Goal: Ask a question

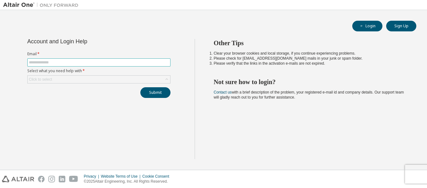
click at [110, 65] on input "text" at bounding box center [99, 62] width 140 height 5
type input "**********"
click at [84, 83] on div "Click to select" at bounding box center [98, 79] width 143 height 8
click at [82, 79] on div "Click to select" at bounding box center [99, 80] width 142 height 8
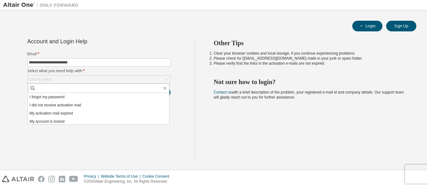
click at [66, 97] on li "I forgot my password" at bounding box center [98, 97] width 141 height 8
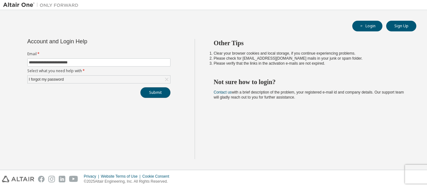
click at [161, 89] on button "Submit" at bounding box center [155, 92] width 30 height 11
drag, startPoint x: 358, startPoint y: 178, endPoint x: 358, endPoint y: 167, distance: 11.0
click at [359, 173] on div "Bad Request" at bounding box center [378, 175] width 62 height 8
drag, startPoint x: 358, startPoint y: 166, endPoint x: 350, endPoint y: 173, distance: 10.9
click at [357, 168] on body "**********" at bounding box center [213, 94] width 427 height 188
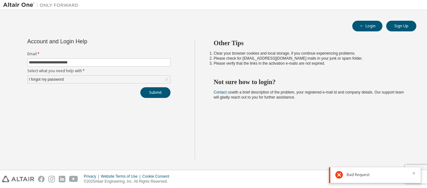
drag, startPoint x: 348, startPoint y: 175, endPoint x: 343, endPoint y: 174, distance: 5.4
click at [348, 175] on span "Bad Request" at bounding box center [358, 174] width 23 height 5
click at [66, 78] on div "I forgot my password" at bounding box center [99, 80] width 142 height 8
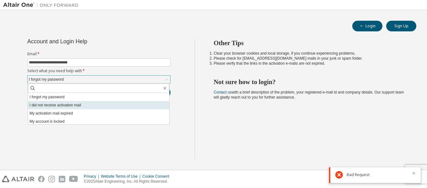
click at [84, 107] on li "I did not receive activation mail" at bounding box center [98, 105] width 141 height 8
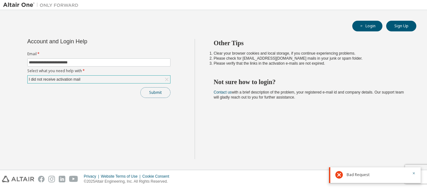
click at [159, 93] on button "Submit" at bounding box center [155, 92] width 30 height 11
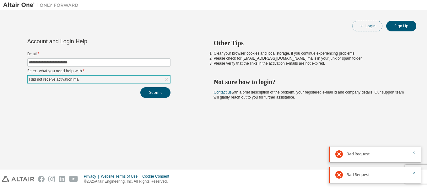
click at [365, 25] on button "Login" at bounding box center [367, 26] width 30 height 11
